Goal: Task Accomplishment & Management: Use online tool/utility

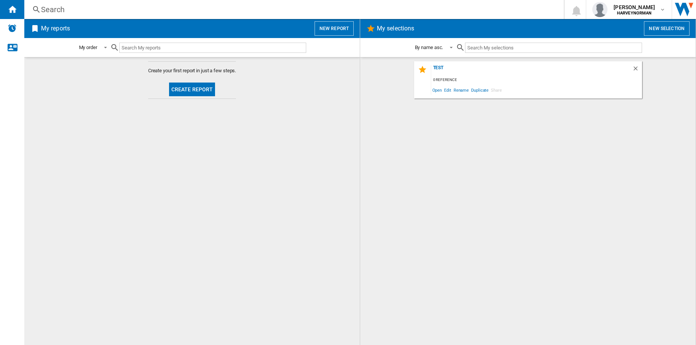
click at [338, 30] on button "New report" at bounding box center [334, 28] width 39 height 14
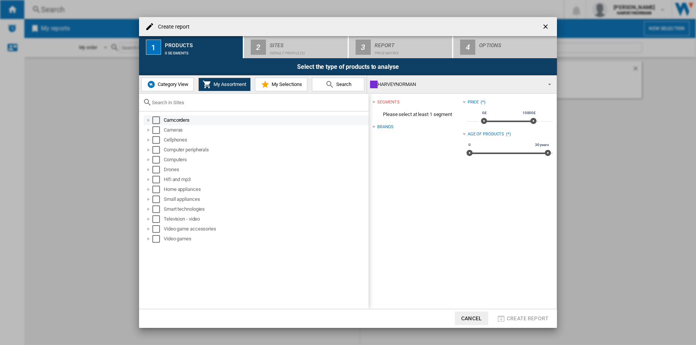
click at [158, 119] on div "Select" at bounding box center [156, 120] width 8 height 8
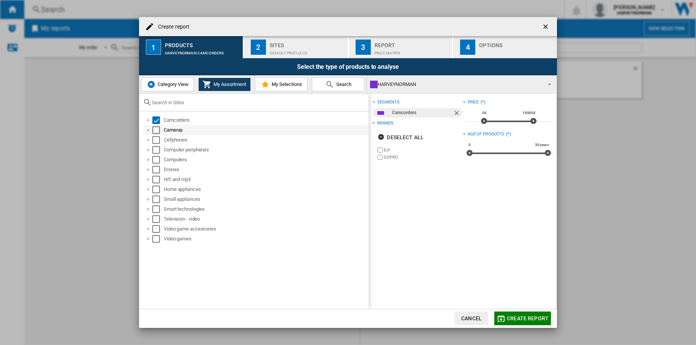
click at [156, 129] on div "Select" at bounding box center [156, 130] width 8 height 8
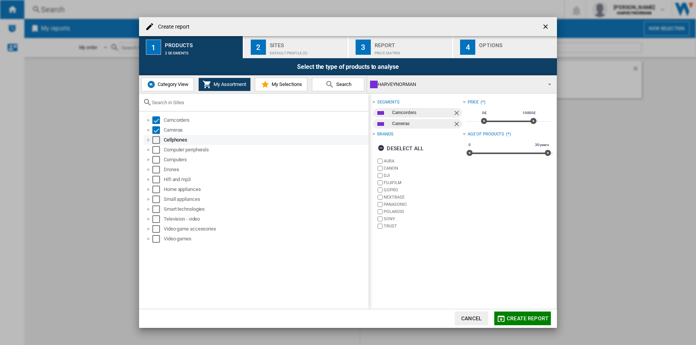
click at [154, 140] on div "Select" at bounding box center [156, 140] width 8 height 8
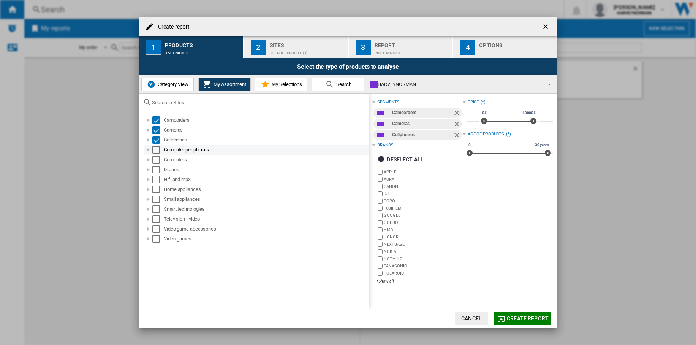
click at [156, 151] on div "Select" at bounding box center [156, 150] width 8 height 8
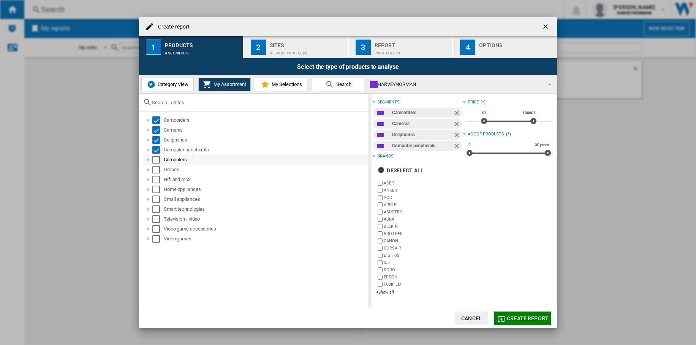
click at [156, 160] on div "Select" at bounding box center [156, 160] width 8 height 8
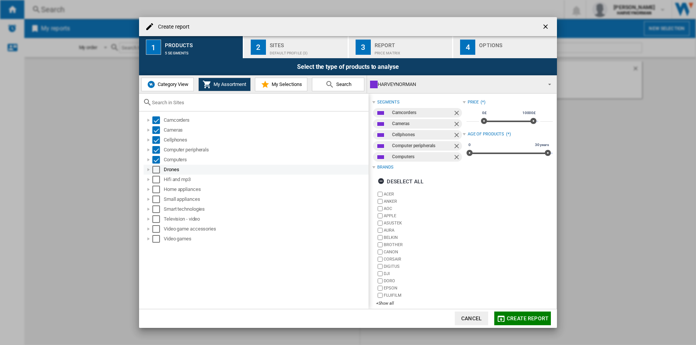
click at [155, 169] on div "Select" at bounding box center [156, 170] width 8 height 8
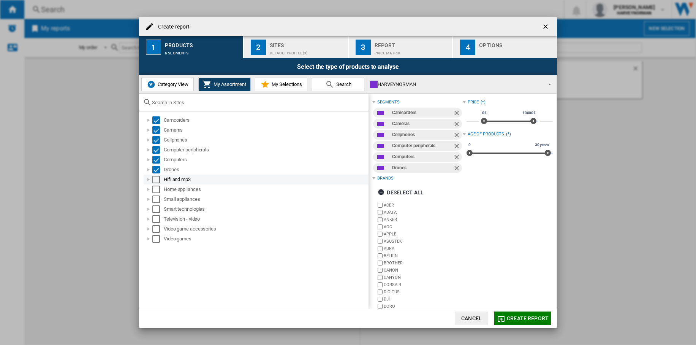
click at [155, 179] on div "Select" at bounding box center [156, 180] width 8 height 8
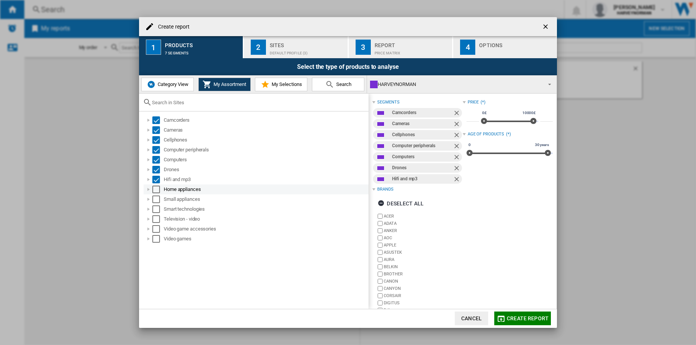
click at [155, 190] on div "Select" at bounding box center [156, 189] width 8 height 8
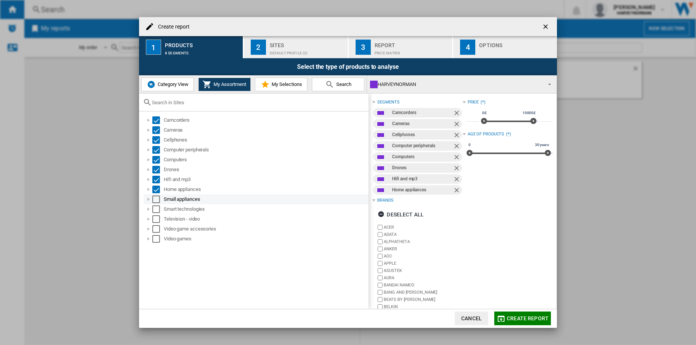
click at [155, 198] on div "Select" at bounding box center [156, 199] width 8 height 8
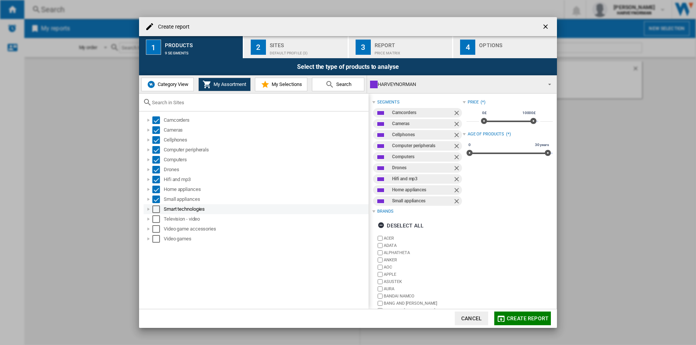
click at [157, 208] on div "Select" at bounding box center [156, 209] width 8 height 8
click at [157, 219] on div "Select" at bounding box center [156, 219] width 8 height 8
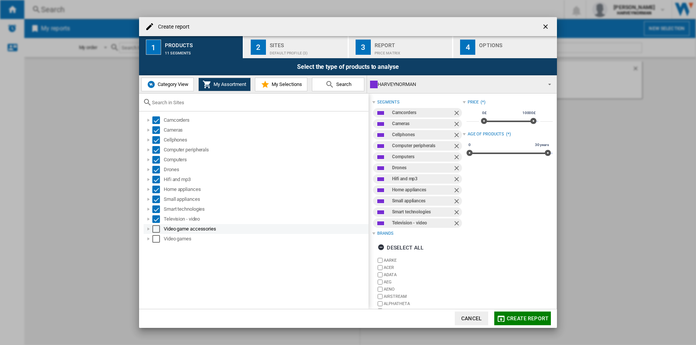
click at [157, 230] on div "Select" at bounding box center [156, 229] width 8 height 8
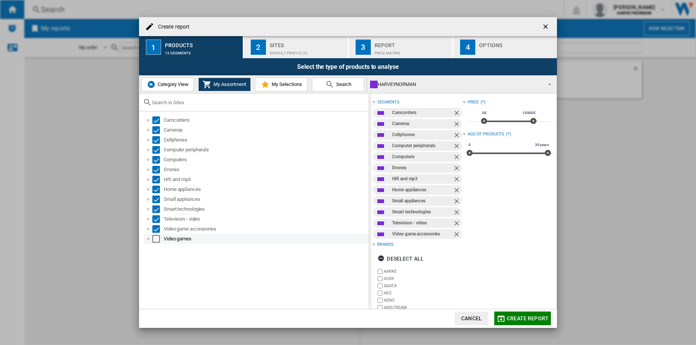
click at [156, 238] on div "Select" at bounding box center [156, 239] width 8 height 8
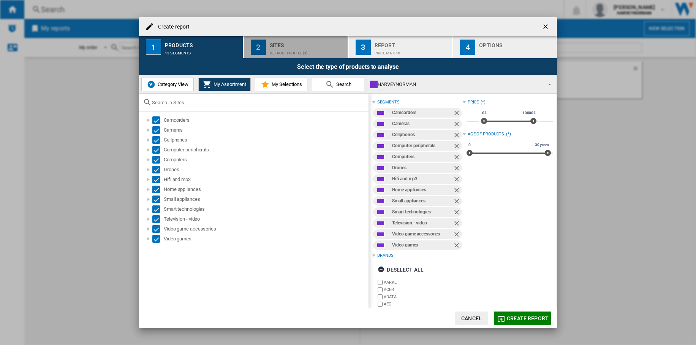
click at [299, 45] on div "Sites" at bounding box center [307, 43] width 75 height 8
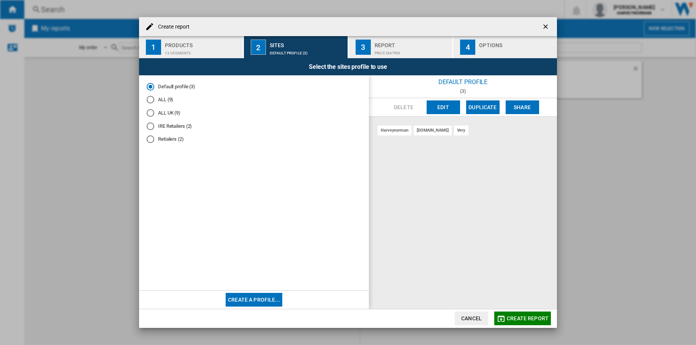
click at [163, 99] on md-radio-button "ALL (9)" at bounding box center [254, 99] width 215 height 7
click at [440, 108] on button "Edit" at bounding box center [443, 107] width 33 height 14
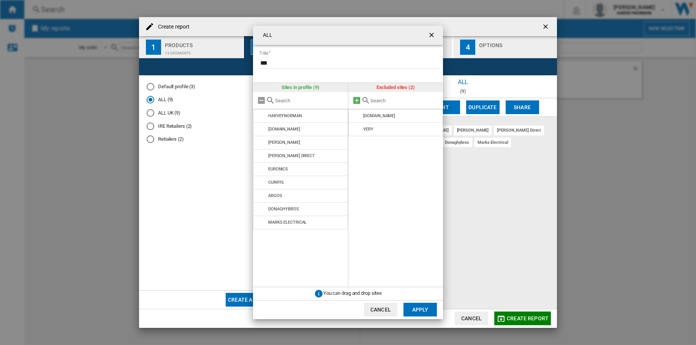
click at [357, 101] on md-icon at bounding box center [356, 100] width 9 height 9
click at [417, 307] on button "Apply" at bounding box center [420, 310] width 33 height 14
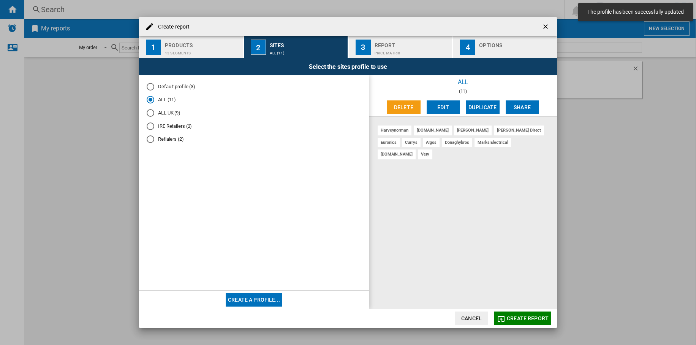
click at [533, 316] on span "Create report" at bounding box center [528, 318] width 42 height 6
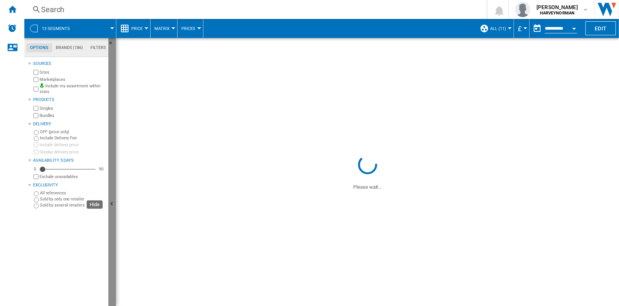
drag, startPoint x: 654, startPoint y: 0, endPoint x: 114, endPoint y: 122, distance: 553.6
click at [114, 122] on button "Hide" at bounding box center [112, 204] width 8 height 333
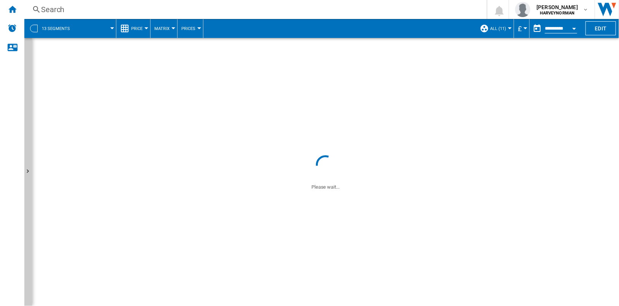
click at [144, 28] on div at bounding box center [146, 28] width 4 height 2
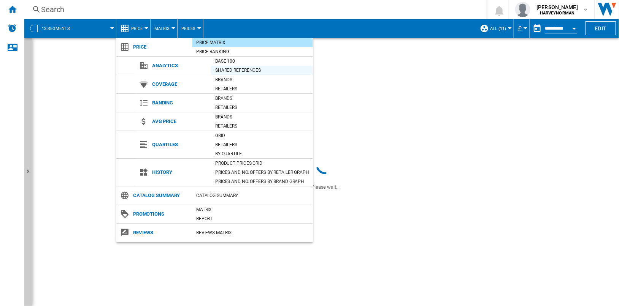
click at [250, 71] on div "Shared references" at bounding box center [261, 71] width 101 height 8
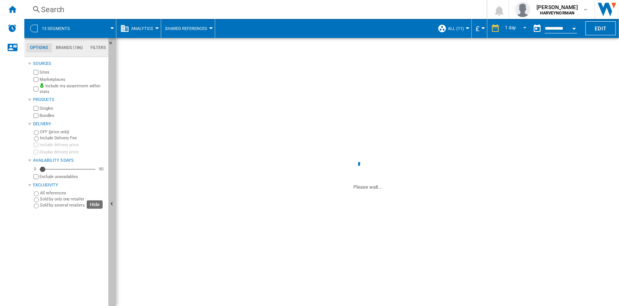
click at [113, 109] on button "Hide" at bounding box center [112, 204] width 8 height 333
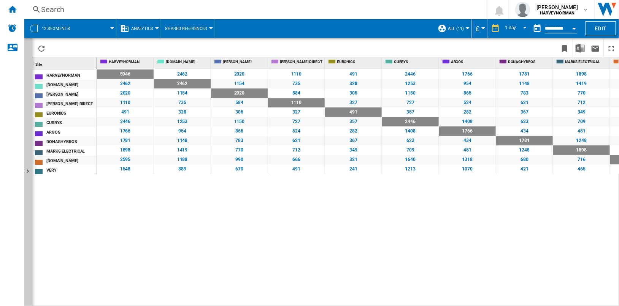
click at [194, 30] on span "Shared References" at bounding box center [186, 28] width 42 height 5
click at [205, 45] on button "Base 100" at bounding box center [190, 47] width 61 height 18
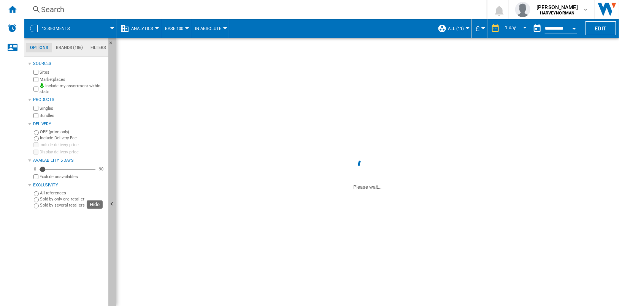
click at [108, 144] on button "Hide" at bounding box center [112, 204] width 8 height 333
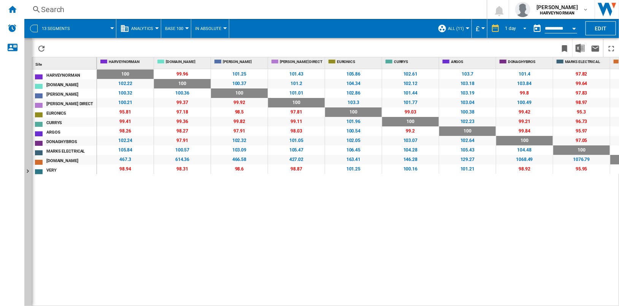
click at [511, 28] on div "1 day" at bounding box center [510, 28] width 11 height 5
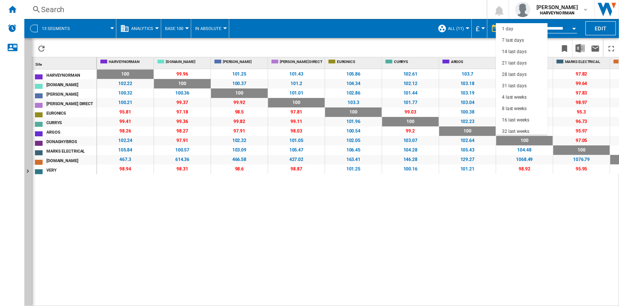
click at [425, 40] on md-backdrop at bounding box center [309, 153] width 619 height 306
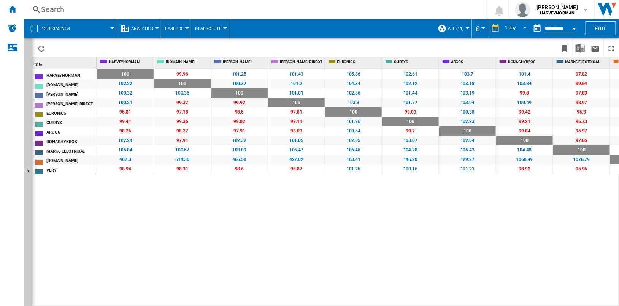
click at [465, 29] on button "ALL (11)" at bounding box center [458, 28] width 20 height 19
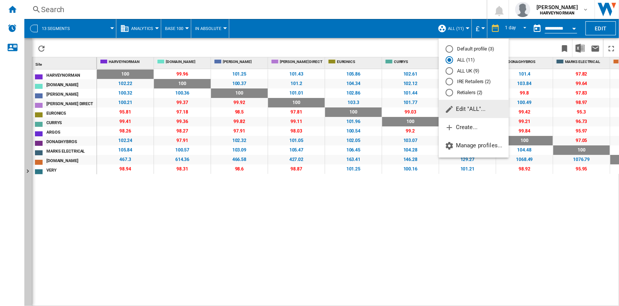
click at [483, 111] on span "Edit "ALL"..." at bounding box center [465, 109] width 41 height 7
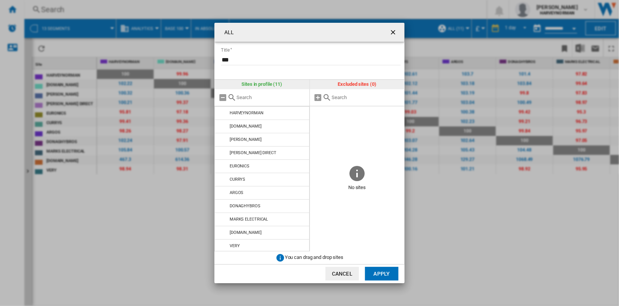
click at [393, 32] on ng-md-icon "getI18NText('BUTTONS.CLOSE_DIALOG')" at bounding box center [393, 33] width 9 height 9
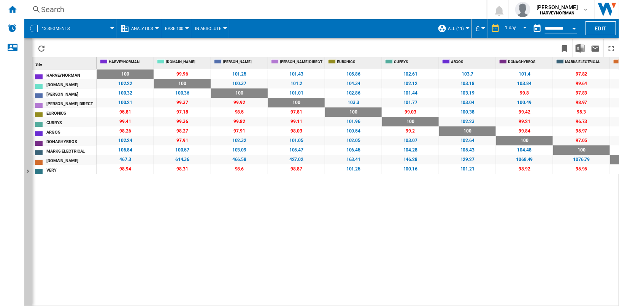
click at [456, 29] on span "ALL (11)" at bounding box center [456, 28] width 16 height 5
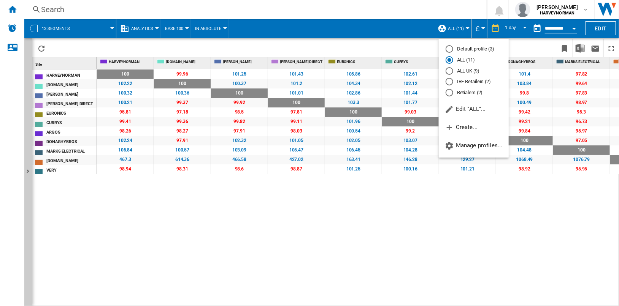
click at [485, 95] on md-radio-button "Retialers (2)" at bounding box center [473, 92] width 56 height 7
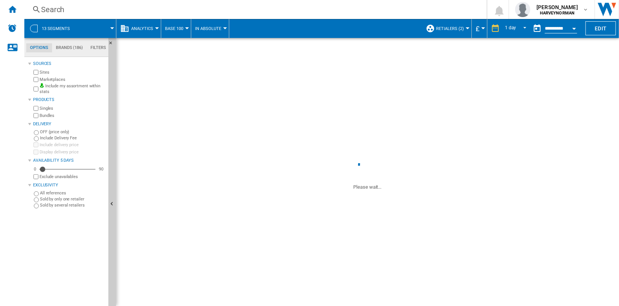
click at [458, 27] on span "Retialers (2)" at bounding box center [450, 28] width 28 height 5
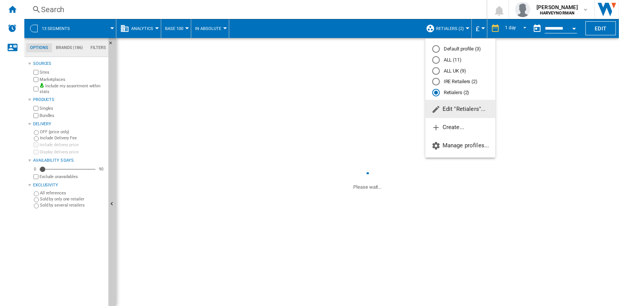
click at [472, 109] on span "Edit "Retialers"..." at bounding box center [458, 109] width 54 height 7
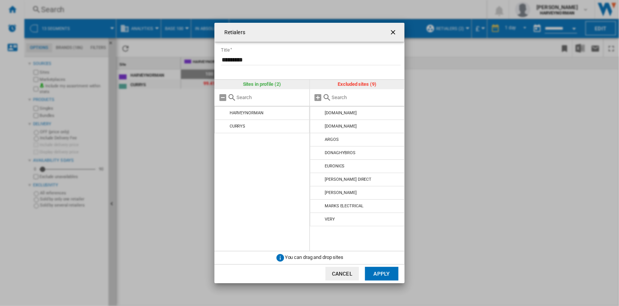
click at [355, 98] on input "Retialers Title ..." at bounding box center [366, 98] width 69 height 6
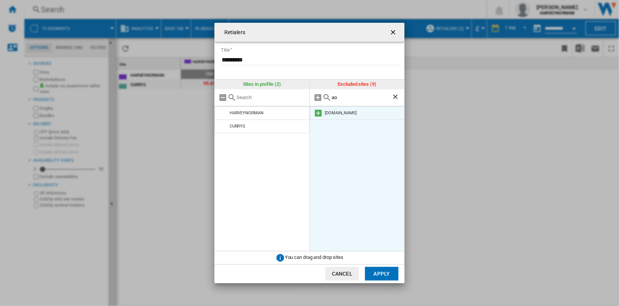
click at [319, 111] on md-icon "Retialers Title ..." at bounding box center [318, 113] width 9 height 9
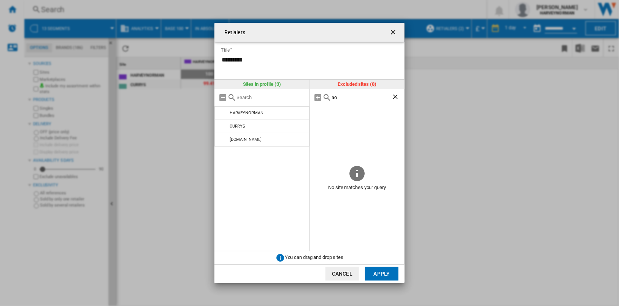
click at [343, 99] on input "ao" at bounding box center [362, 98] width 60 height 6
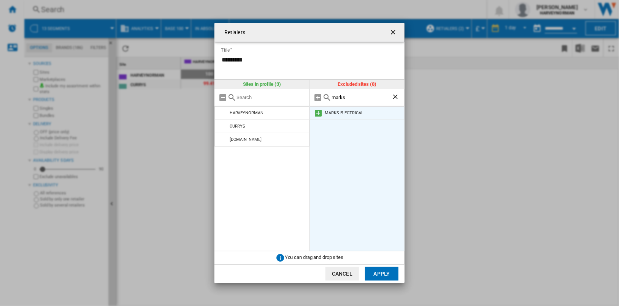
click at [316, 113] on md-icon "Retialers Title ..." at bounding box center [318, 113] width 9 height 9
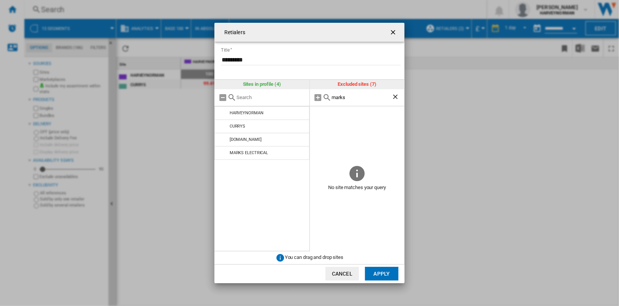
click at [358, 98] on input "marks" at bounding box center [362, 98] width 60 height 6
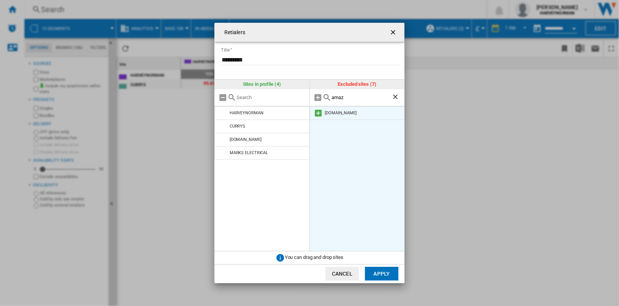
type input "amaz"
click at [319, 112] on md-icon "Retialers Title ..." at bounding box center [318, 113] width 9 height 9
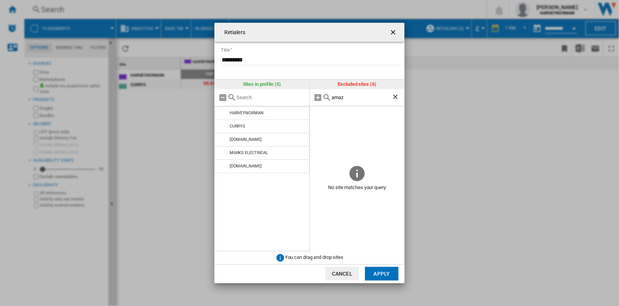
click at [381, 271] on button "Apply" at bounding box center [381, 274] width 33 height 14
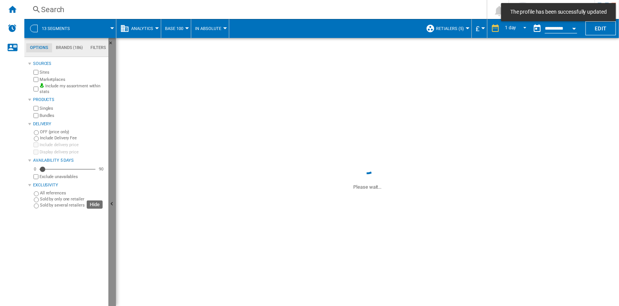
click at [114, 180] on button "Hide" at bounding box center [112, 204] width 8 height 333
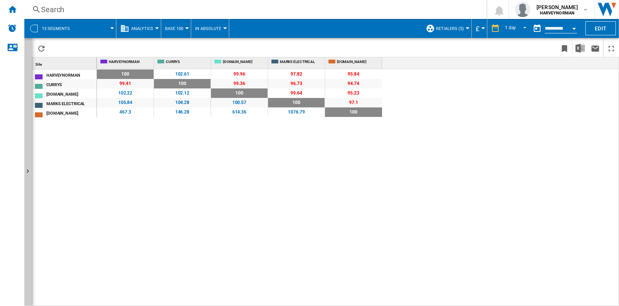
click at [219, 34] on button "In Absolute" at bounding box center [210, 28] width 30 height 19
click at [223, 65] on button "In Relative" at bounding box center [211, 65] width 42 height 18
click at [305, 144] on div "100 0 % 102.61 +2.61 % 99.96 -0.04 % 97.82 -2.18 % 95.84 -4.16 % 99.41 -0.59 % …" at bounding box center [358, 188] width 522 height 238
click at [176, 31] on span "Base 100" at bounding box center [174, 28] width 18 height 5
click at [204, 67] on span "Shared References" at bounding box center [190, 65] width 49 height 7
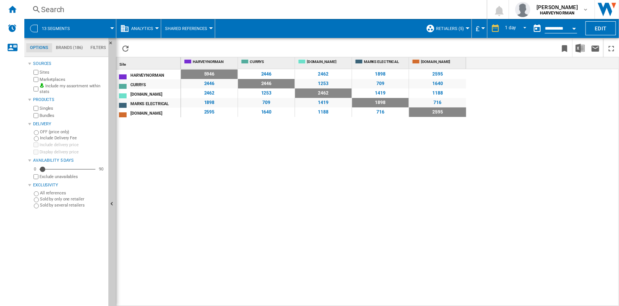
click at [203, 29] on span "Shared References" at bounding box center [186, 28] width 42 height 5
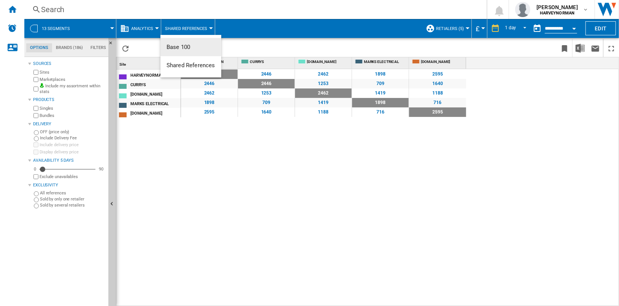
click at [203, 51] on button "Base 100" at bounding box center [190, 47] width 61 height 18
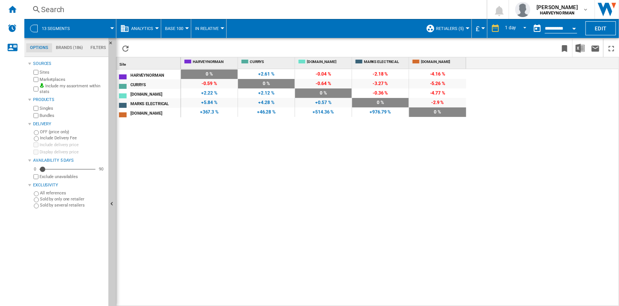
click at [215, 30] on span "In Relative" at bounding box center [207, 28] width 24 height 5
click at [221, 65] on span "In Relative" at bounding box center [209, 65] width 27 height 7
click at [113, 174] on button "Hide" at bounding box center [112, 204] width 8 height 333
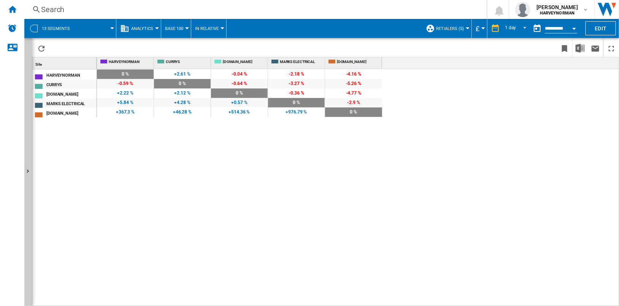
click at [208, 174] on div "100 0 % 102.61 +2.61 % 99.96 -0.04 % 97.82 -2.18 % 95.84 -4.16 % 99.41 -0.59 % …" at bounding box center [316, 188] width 439 height 238
click at [184, 30] on button "Base 100" at bounding box center [176, 28] width 22 height 19
click at [202, 62] on span "Shared References" at bounding box center [190, 65] width 49 height 7
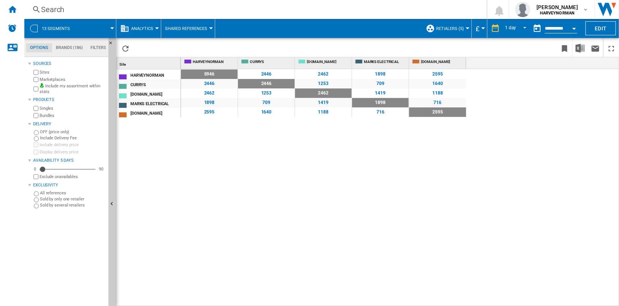
click at [323, 74] on div "2462" at bounding box center [323, 75] width 57 height 10
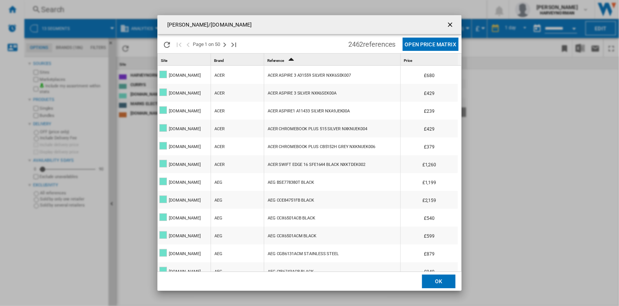
click at [439, 284] on button "OK" at bounding box center [438, 282] width 33 height 14
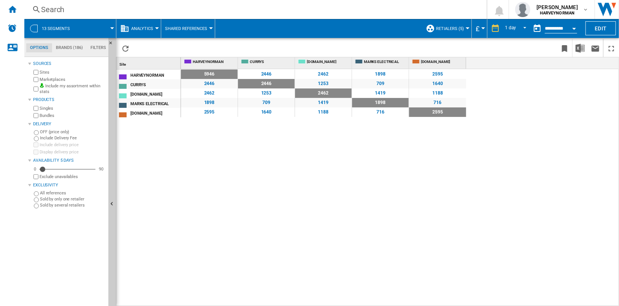
click at [325, 74] on div "2462" at bounding box center [323, 75] width 57 height 10
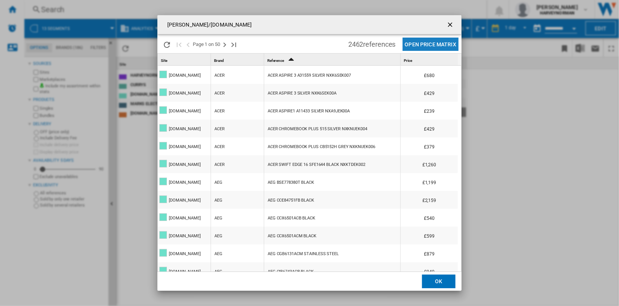
click at [441, 46] on button "Open Price Matrix" at bounding box center [431, 44] width 56 height 13
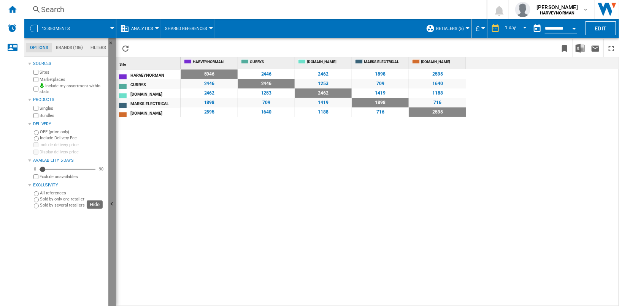
click at [114, 203] on ng-md-icon "Hide" at bounding box center [112, 205] width 9 height 9
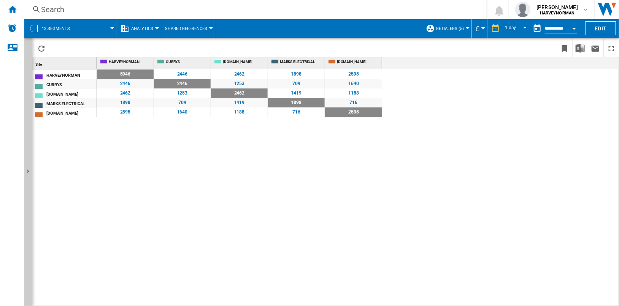
click at [243, 73] on div "2462" at bounding box center [239, 75] width 57 height 10
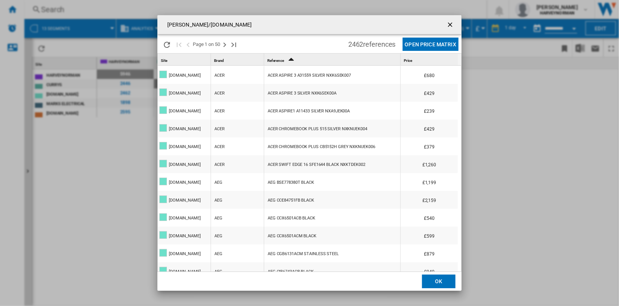
click at [439, 46] on button "Open Price Matrix" at bounding box center [431, 44] width 56 height 13
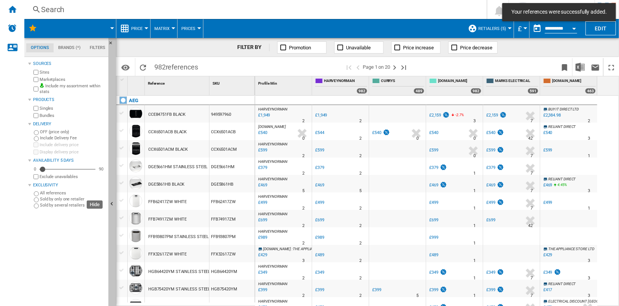
click at [110, 114] on button "Hide" at bounding box center [112, 204] width 8 height 333
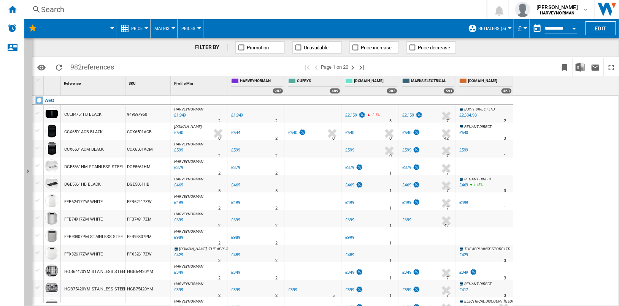
click at [496, 29] on span "Retialers (5)" at bounding box center [492, 28] width 28 height 5
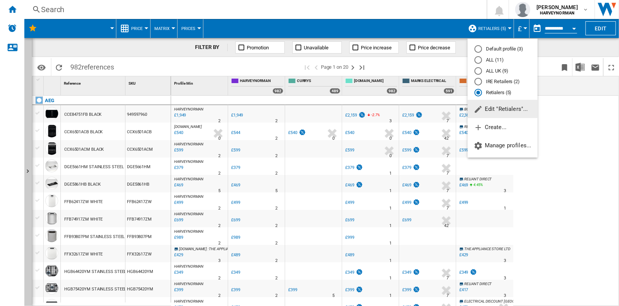
click at [515, 110] on span "Edit "Retialers"..." at bounding box center [501, 109] width 54 height 7
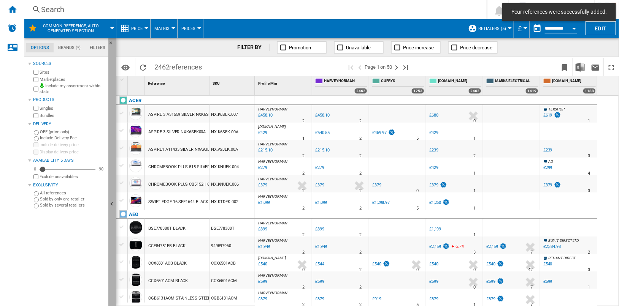
click at [112, 147] on button "Hide" at bounding box center [112, 204] width 8 height 333
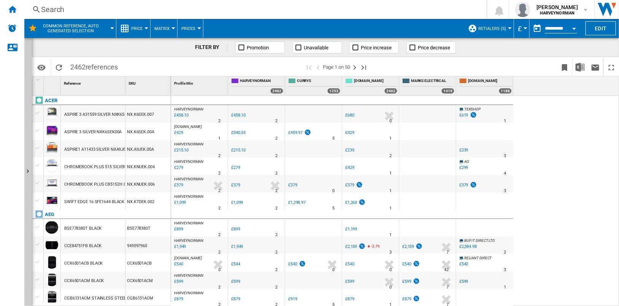
click at [503, 26] on span "Retialers (5)" at bounding box center [492, 28] width 28 height 5
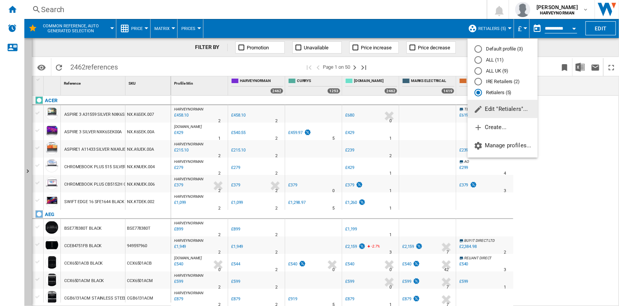
click at [509, 107] on span "Edit "Retialers"..." at bounding box center [501, 109] width 54 height 7
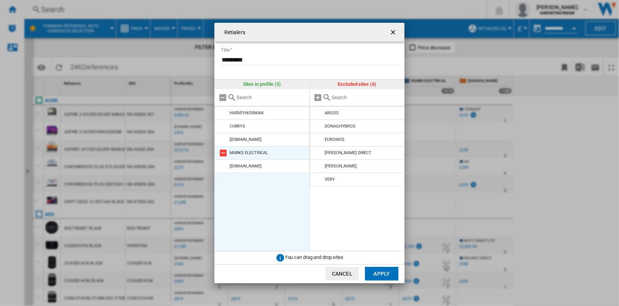
click at [224, 153] on md-icon "Retialers Title ..." at bounding box center [223, 153] width 9 height 9
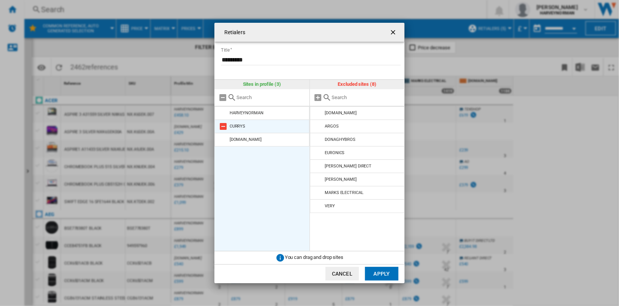
click at [224, 126] on md-icon "Retialers Title ..." at bounding box center [223, 126] width 9 height 9
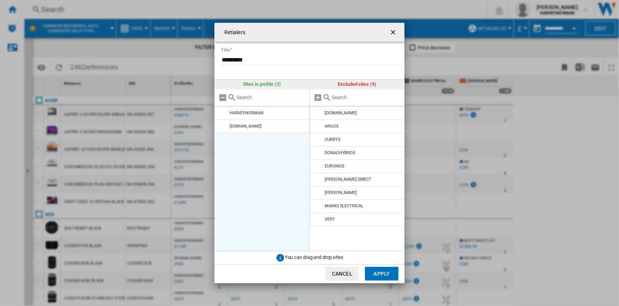
click at [379, 270] on button "Apply" at bounding box center [381, 274] width 33 height 14
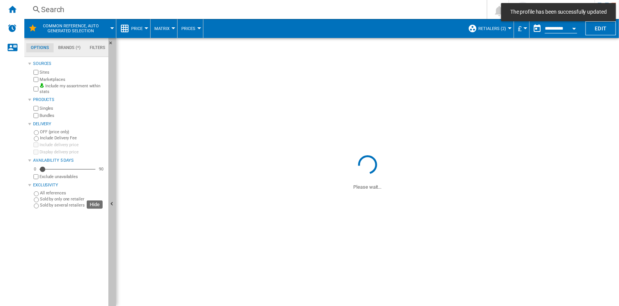
click at [115, 170] on button "Hide" at bounding box center [112, 204] width 8 height 333
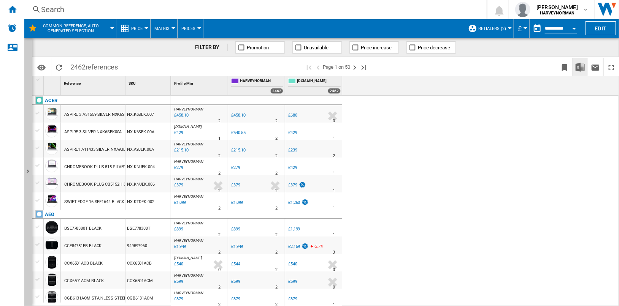
click at [577, 68] on img "Download in Excel" at bounding box center [579, 67] width 9 height 9
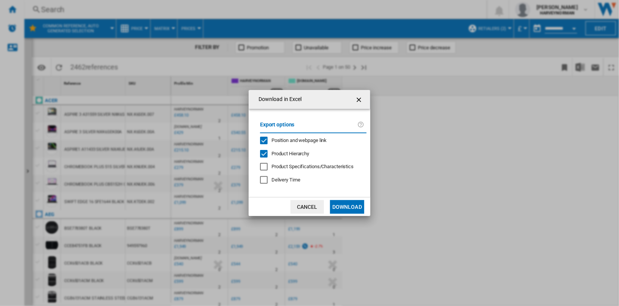
click at [295, 138] on span "Position and webpage link" at bounding box center [298, 141] width 55 height 6
click at [297, 156] on span "Product Hierarchy" at bounding box center [290, 154] width 38 height 6
click at [344, 208] on button "Download" at bounding box center [347, 207] width 34 height 14
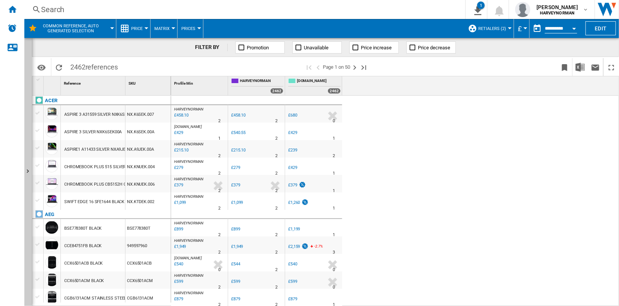
click at [165, 28] on span "Matrix" at bounding box center [161, 28] width 15 height 5
click at [141, 29] on md-backdrop at bounding box center [309, 153] width 619 height 306
click at [141, 29] on span "Price" at bounding box center [136, 28] width 11 height 5
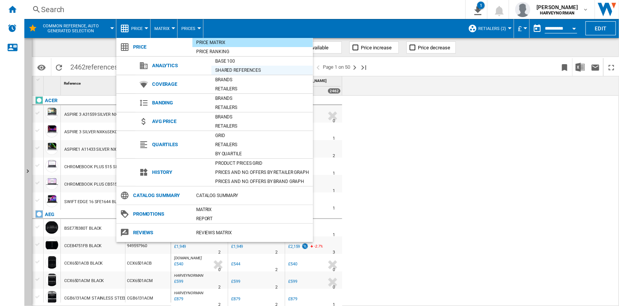
click at [254, 69] on div "Shared references" at bounding box center [261, 71] width 101 height 8
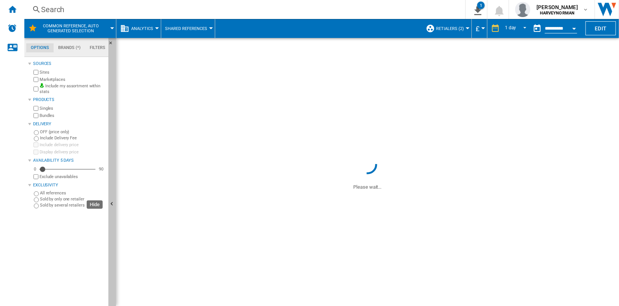
click at [114, 135] on button "Hide" at bounding box center [112, 204] width 8 height 333
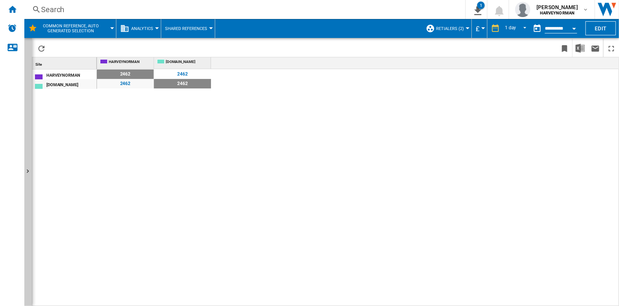
click at [201, 32] on button "Shared References" at bounding box center [188, 28] width 46 height 19
click at [208, 47] on button "Base 100" at bounding box center [190, 47] width 61 height 18
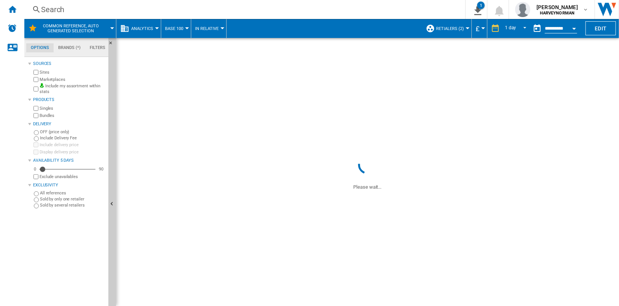
click at [220, 32] on button "In Relative" at bounding box center [208, 28] width 27 height 19
click at [305, 46] on md-backdrop at bounding box center [309, 153] width 619 height 306
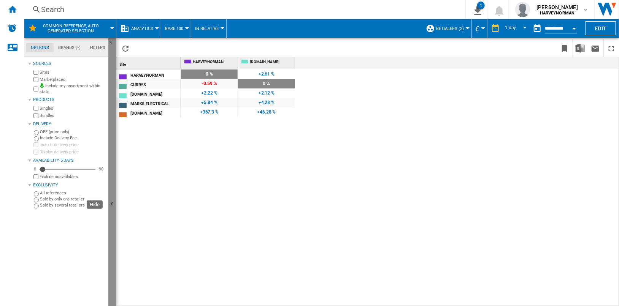
click at [114, 171] on button "Hide" at bounding box center [112, 204] width 8 height 333
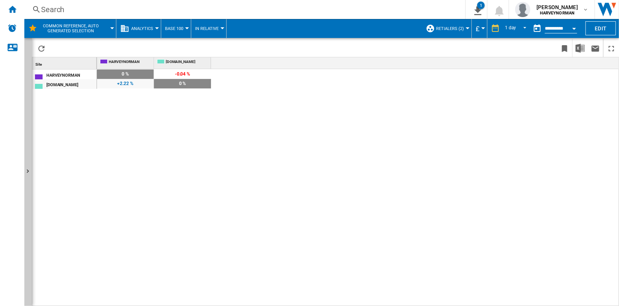
click at [563, 28] on input "**********" at bounding box center [561, 29] width 32 height 7
click at [572, 28] on button "Open calendar" at bounding box center [574, 28] width 14 height 14
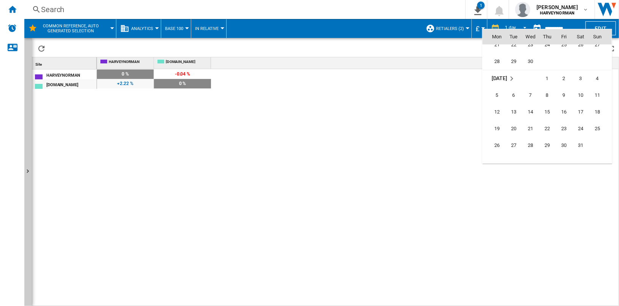
scroll to position [3288, 0]
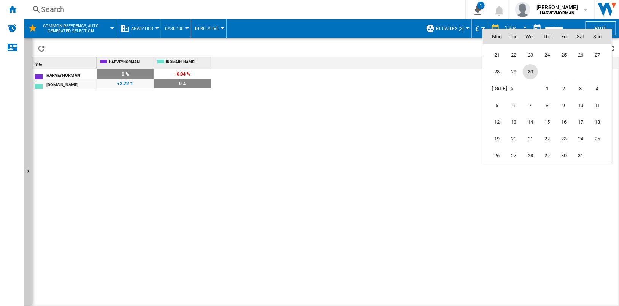
click at [533, 71] on span "30" at bounding box center [530, 71] width 15 height 15
type input "**********"
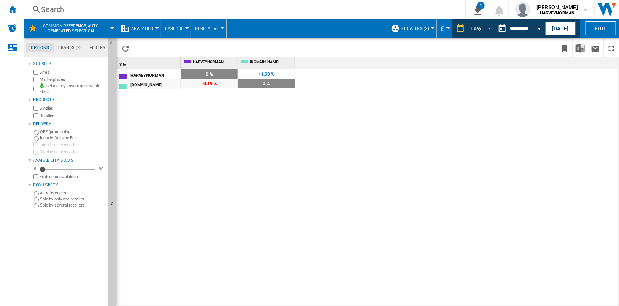
click at [478, 28] on span "1 day" at bounding box center [475, 28] width 12 height 6
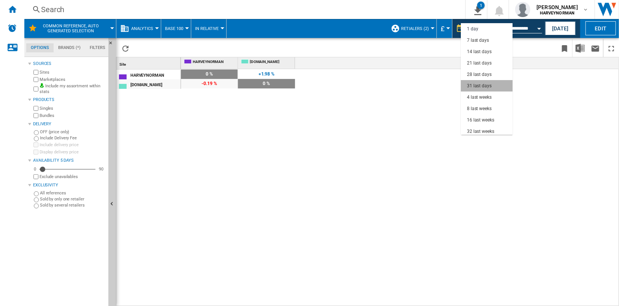
click at [494, 88] on md-option "31 last days" at bounding box center [487, 85] width 52 height 11
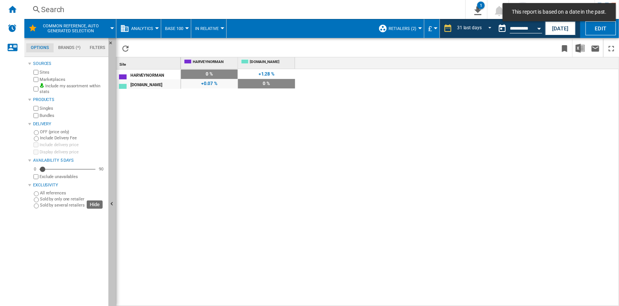
click at [111, 182] on button "Hide" at bounding box center [112, 204] width 8 height 333
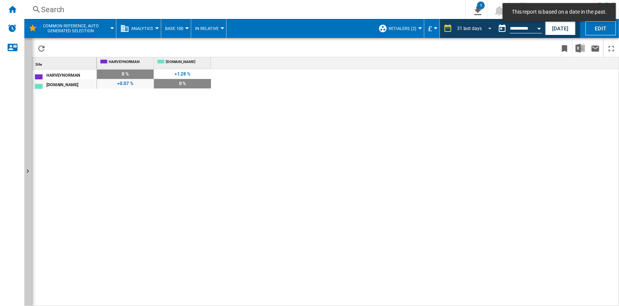
click at [484, 30] on span "REPORTS.WIZARD.STEPS.REPORT.STEPS.REPORT_OPTIONS.PERIOD: 31 last days" at bounding box center [487, 27] width 9 height 7
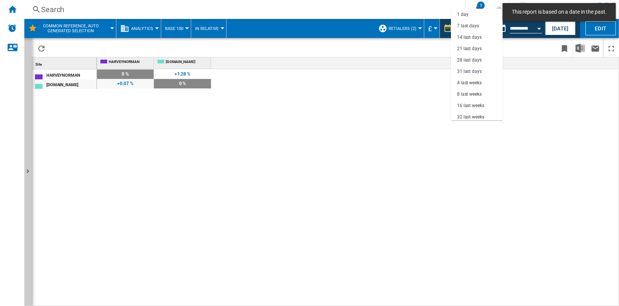
scroll to position [43, 0]
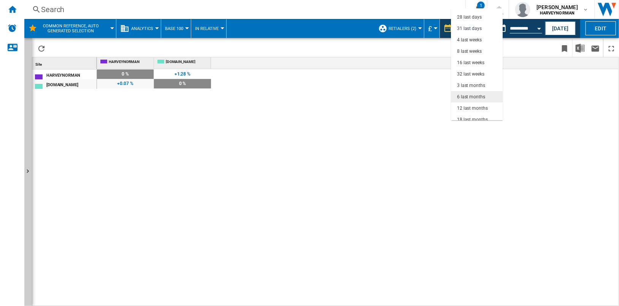
click at [490, 96] on md-option "6 last months" at bounding box center [477, 96] width 52 height 11
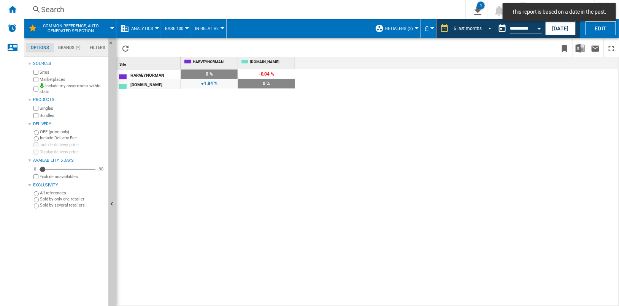
click at [483, 28] on span "REPORTS.WIZARD.STEPS.REPORT.STEPS.REPORT_OPTIONS.PERIOD: 6 last months" at bounding box center [487, 27] width 9 height 7
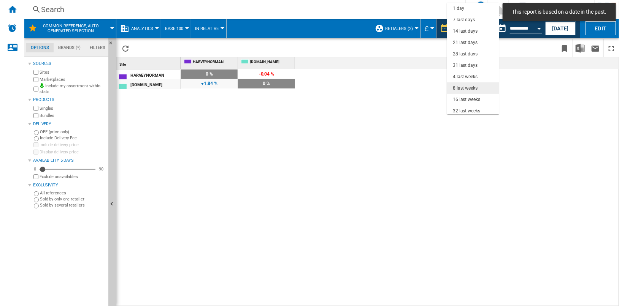
scroll to position [48, 0]
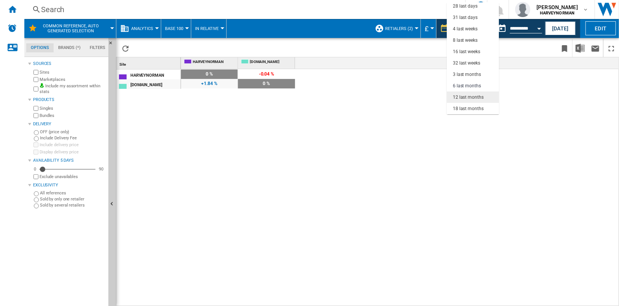
click at [480, 94] on md-option "12 last months" at bounding box center [473, 97] width 52 height 11
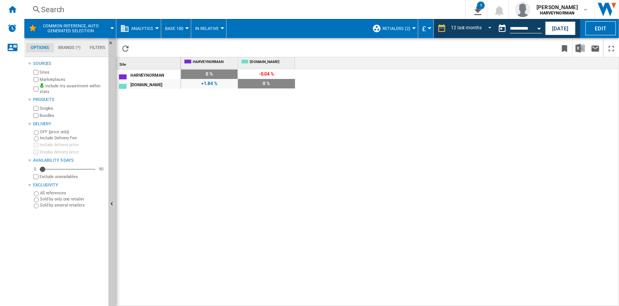
click at [413, 29] on button "Retialers (2)" at bounding box center [398, 28] width 32 height 19
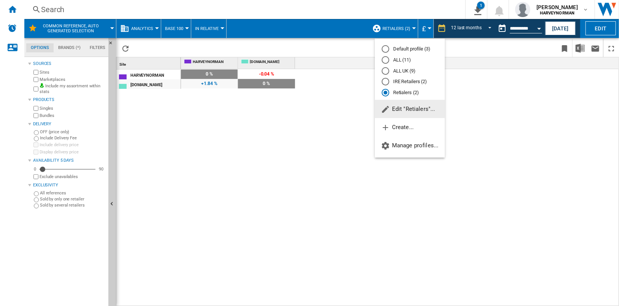
drag, startPoint x: 404, startPoint y: 60, endPoint x: 417, endPoint y: 95, distance: 36.9
click at [404, 60] on md-radio-button "ALL (11)" at bounding box center [410, 60] width 56 height 7
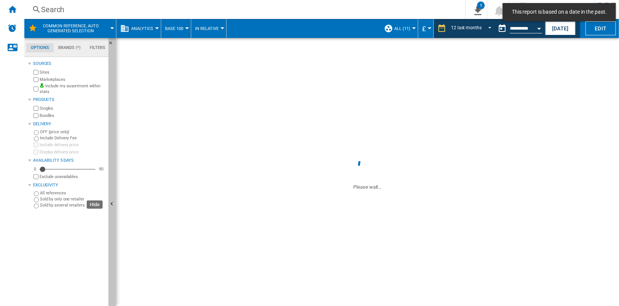
click at [111, 159] on button "Hide" at bounding box center [112, 204] width 8 height 333
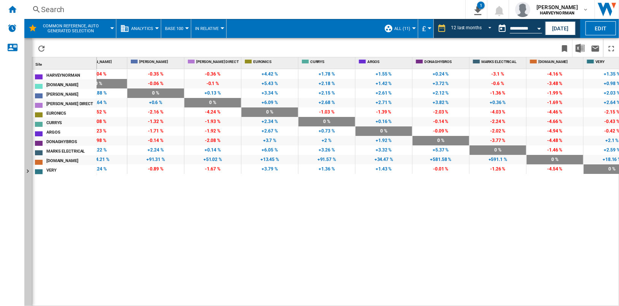
scroll to position [0, 80]
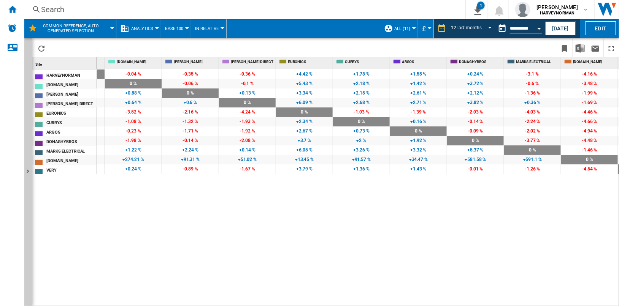
click at [180, 27] on span "Base 100" at bounding box center [174, 28] width 18 height 5
click at [271, 47] on md-backdrop at bounding box center [309, 153] width 619 height 306
click at [92, 29] on span "Common reference, auto generated selection" at bounding box center [70, 29] width 61 height 10
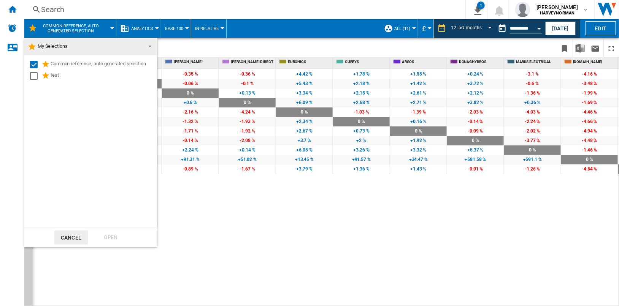
click at [81, 52] on md-select-value "My Selections" at bounding box center [90, 46] width 133 height 17
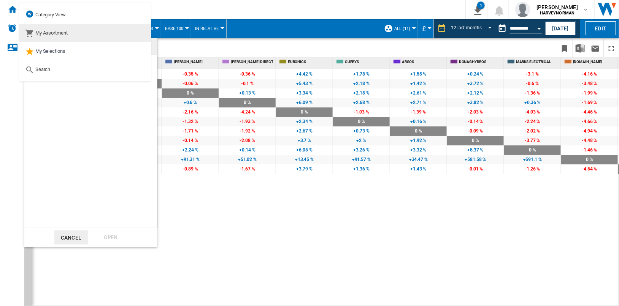
click at [90, 34] on md-option "My Assortment" at bounding box center [85, 33] width 132 height 18
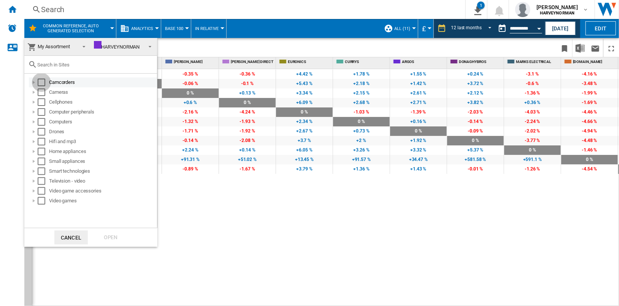
click at [41, 83] on div "Select" at bounding box center [42, 83] width 8 height 8
click at [41, 92] on div "Select" at bounding box center [42, 93] width 8 height 8
click at [41, 80] on div "Select" at bounding box center [42, 83] width 8 height 8
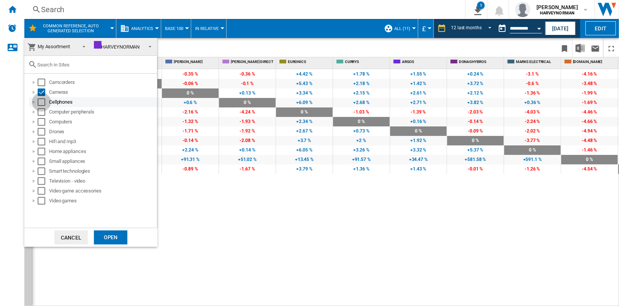
click at [41, 101] on div "Select" at bounding box center [42, 102] width 8 height 8
click at [41, 92] on div "Select" at bounding box center [42, 93] width 8 height 8
click at [41, 120] on div "Select" at bounding box center [42, 122] width 8 height 8
click at [113, 232] on div "Open" at bounding box center [110, 238] width 33 height 14
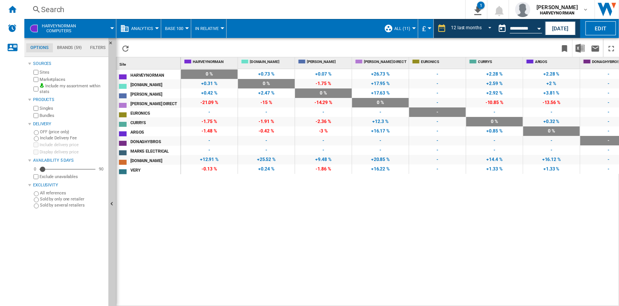
click at [90, 29] on span at bounding box center [99, 28] width 25 height 19
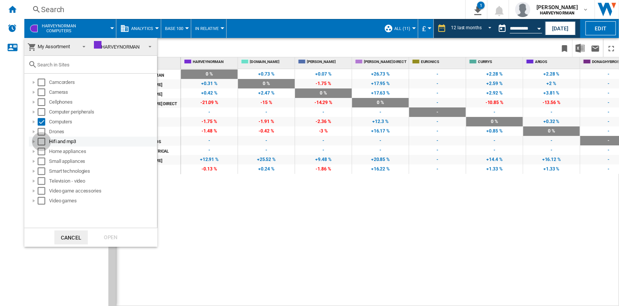
click at [42, 143] on div "Select" at bounding box center [42, 142] width 8 height 8
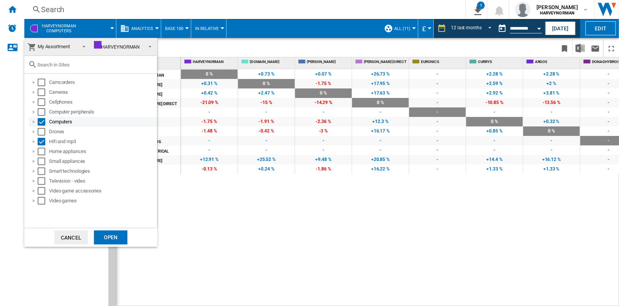
click at [41, 124] on div "Select" at bounding box center [42, 122] width 8 height 8
click at [111, 235] on div "Open" at bounding box center [110, 238] width 33 height 14
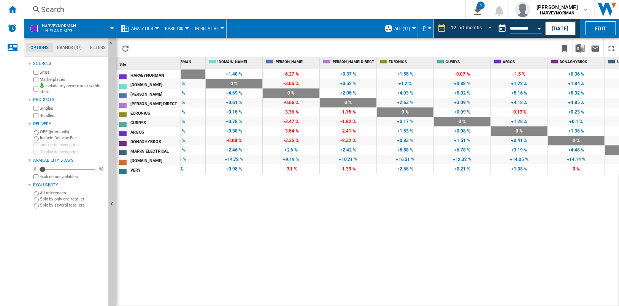
scroll to position [0, 43]
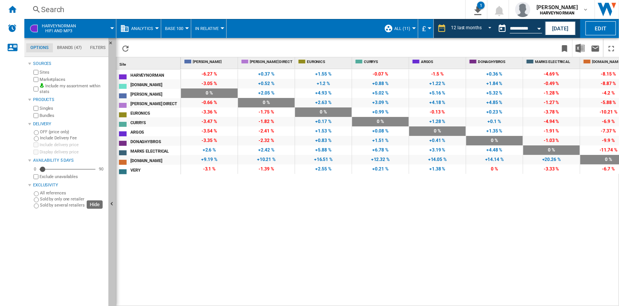
click at [112, 212] on button "Hide" at bounding box center [112, 204] width 8 height 333
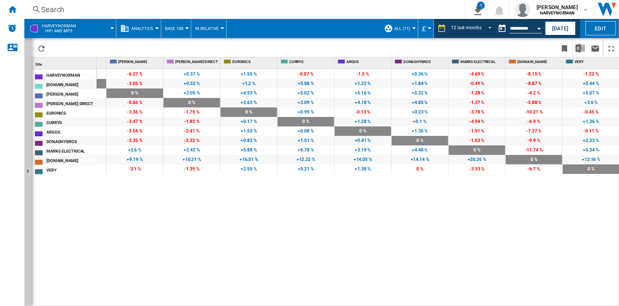
click at [96, 32] on span at bounding box center [99, 28] width 25 height 19
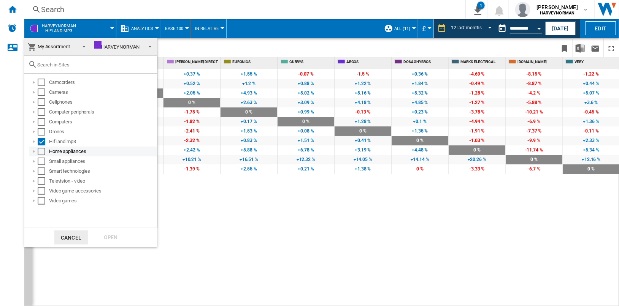
click at [39, 152] on div "Select" at bounding box center [42, 152] width 8 height 8
click at [43, 142] on div "Select" at bounding box center [42, 142] width 8 height 8
click at [117, 241] on div "Open" at bounding box center [110, 238] width 33 height 14
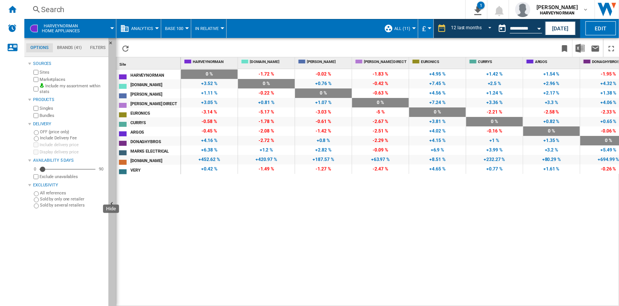
click at [114, 225] on button "Hide" at bounding box center [112, 204] width 8 height 333
